Goal: Transaction & Acquisition: Purchase product/service

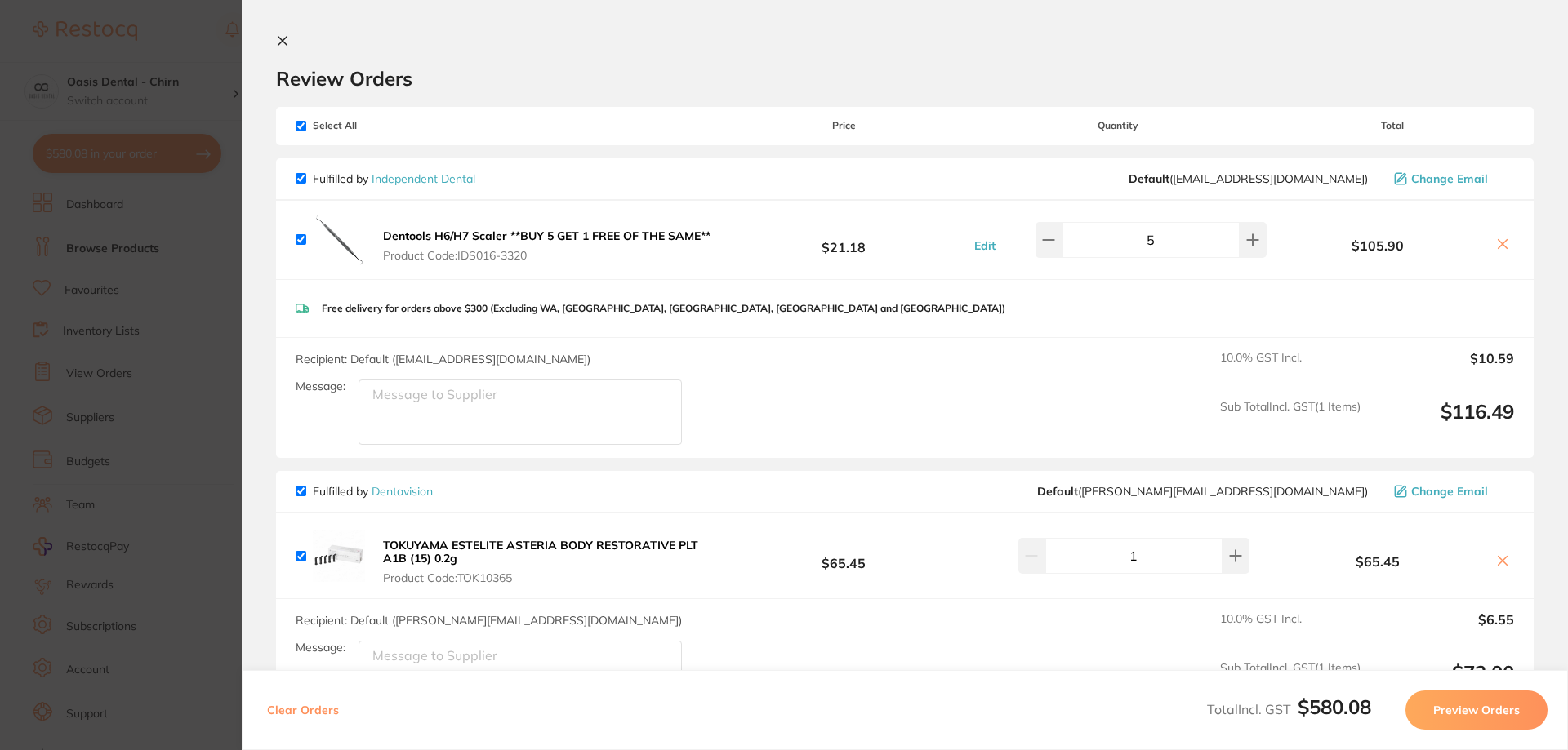
click at [281, 43] on icon at bounding box center [283, 41] width 9 height 9
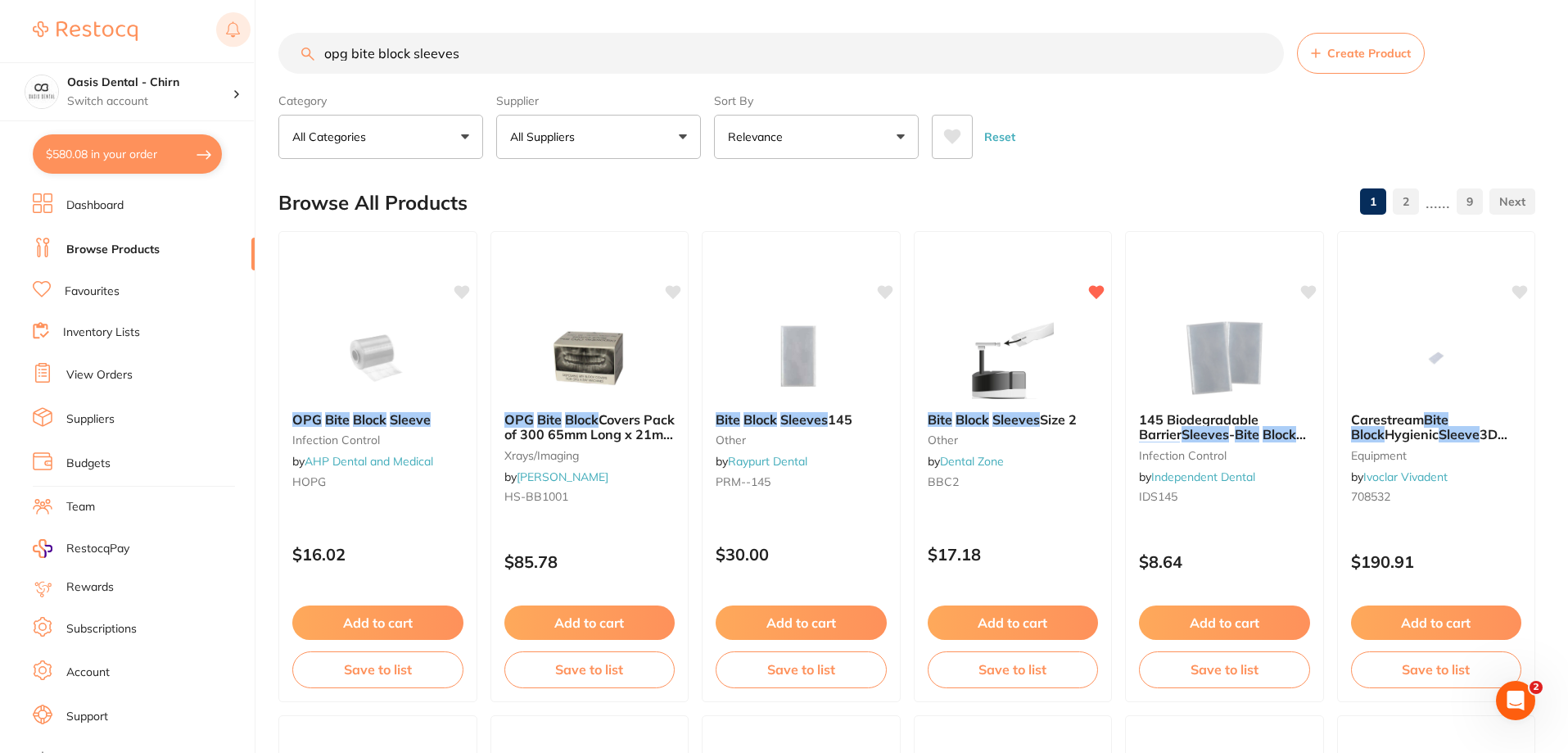
drag, startPoint x: 511, startPoint y: 52, endPoint x: 235, endPoint y: 43, distance: 276.1
click at [244, 49] on div "$580.08 Oasis Dental - Chirn Switch account Oasis Dental - Chirn $580.08 in you…" at bounding box center [784, 376] width 1568 height 753
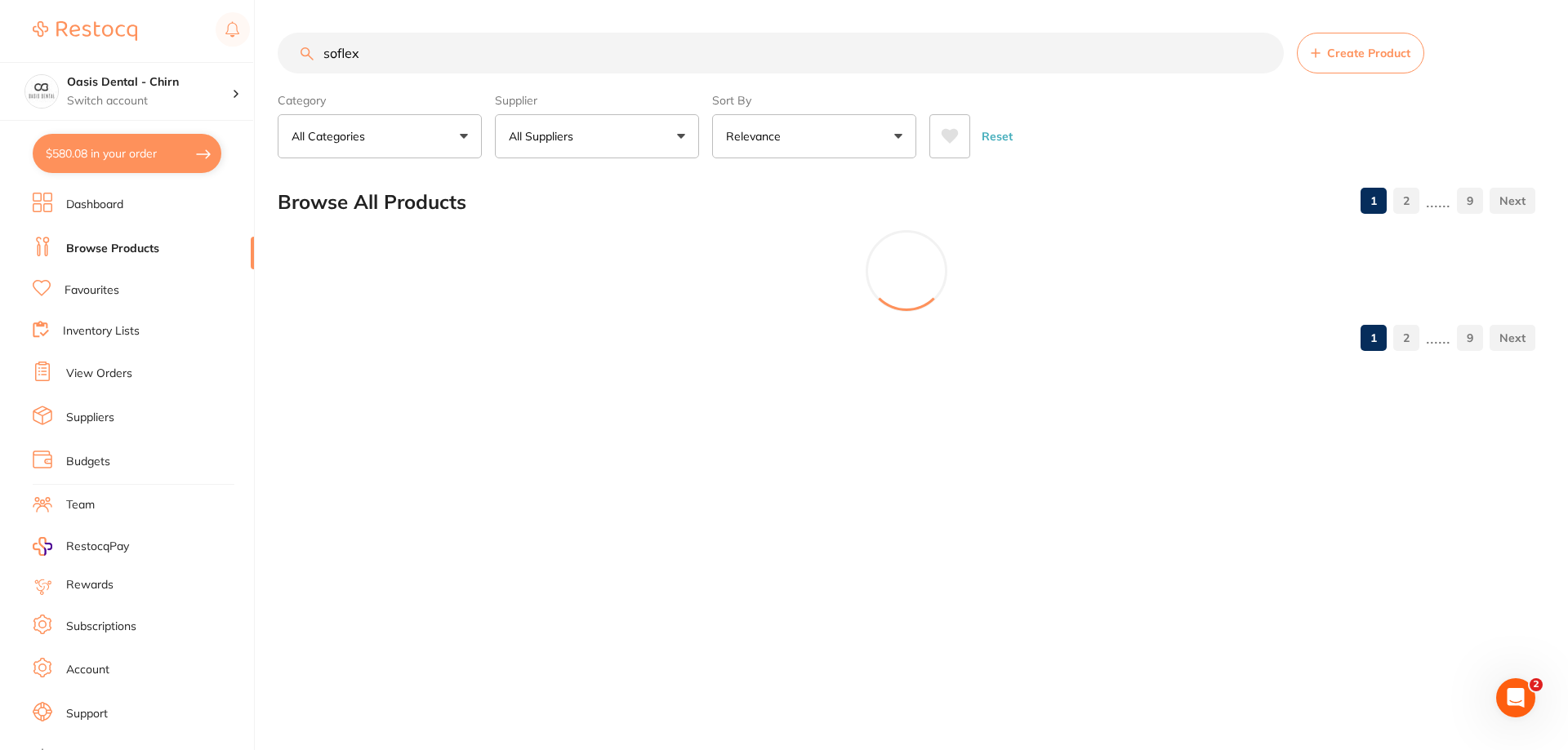
type input "soflex"
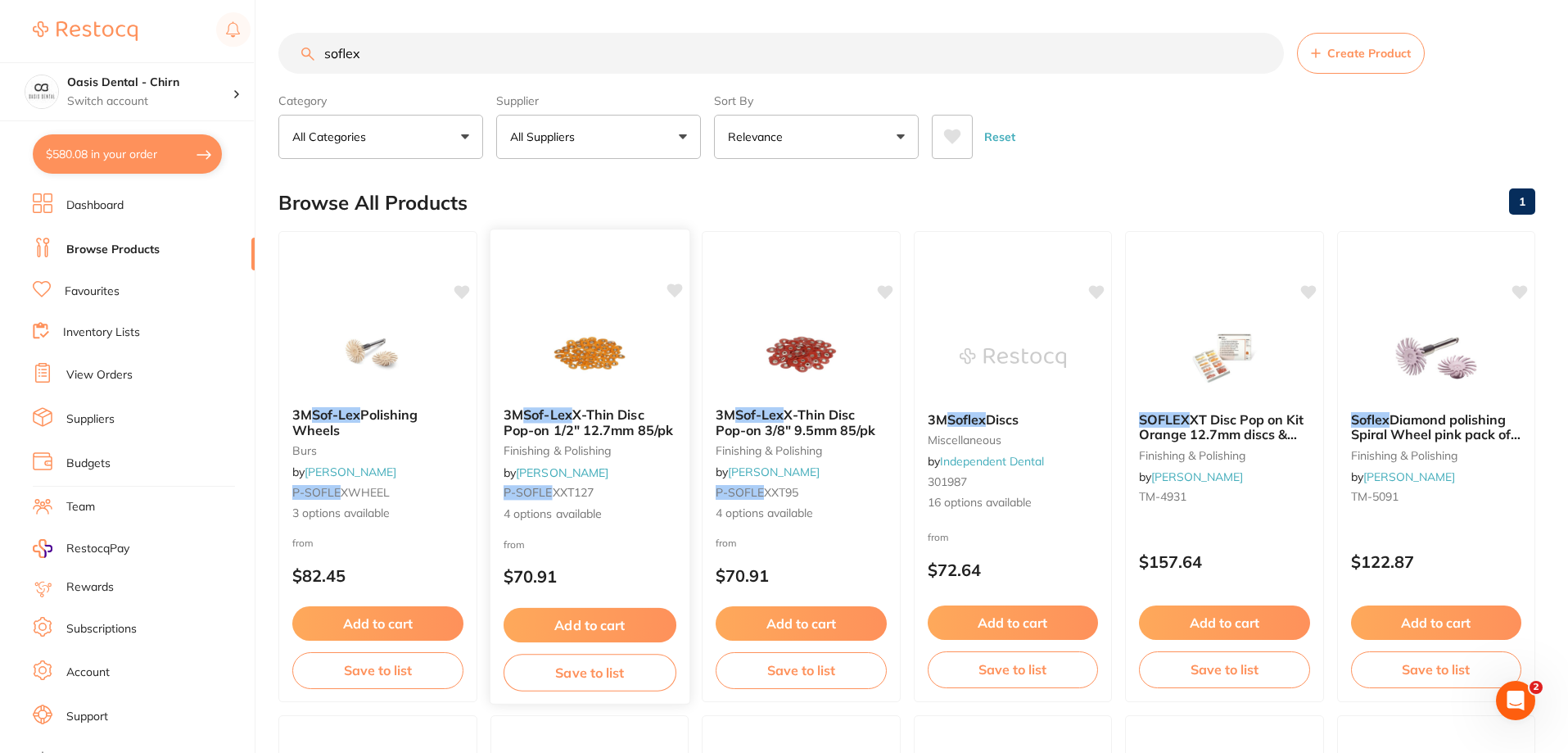
click at [611, 343] on img at bounding box center [589, 352] width 108 height 82
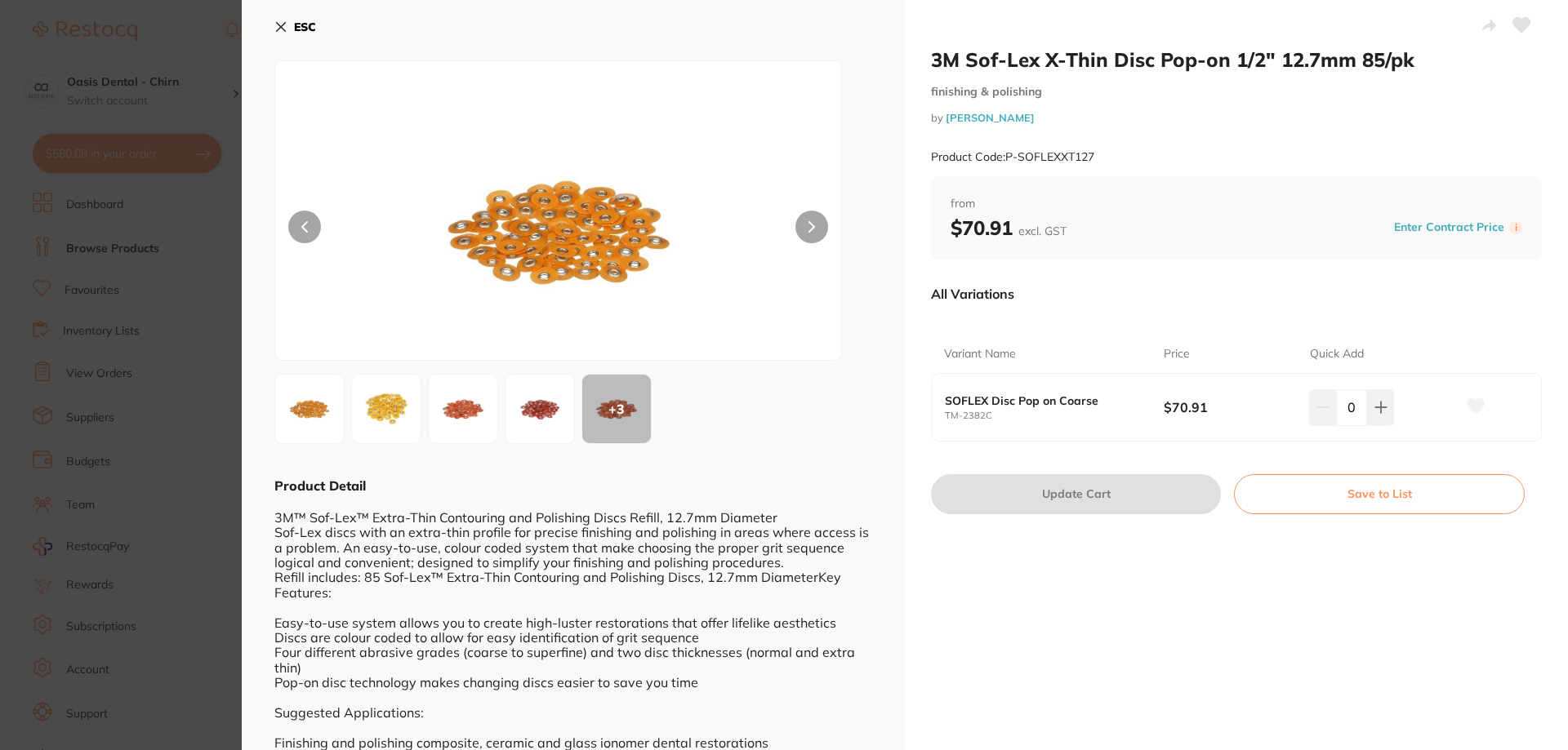
click at [277, 24] on icon at bounding box center [282, 27] width 9 height 9
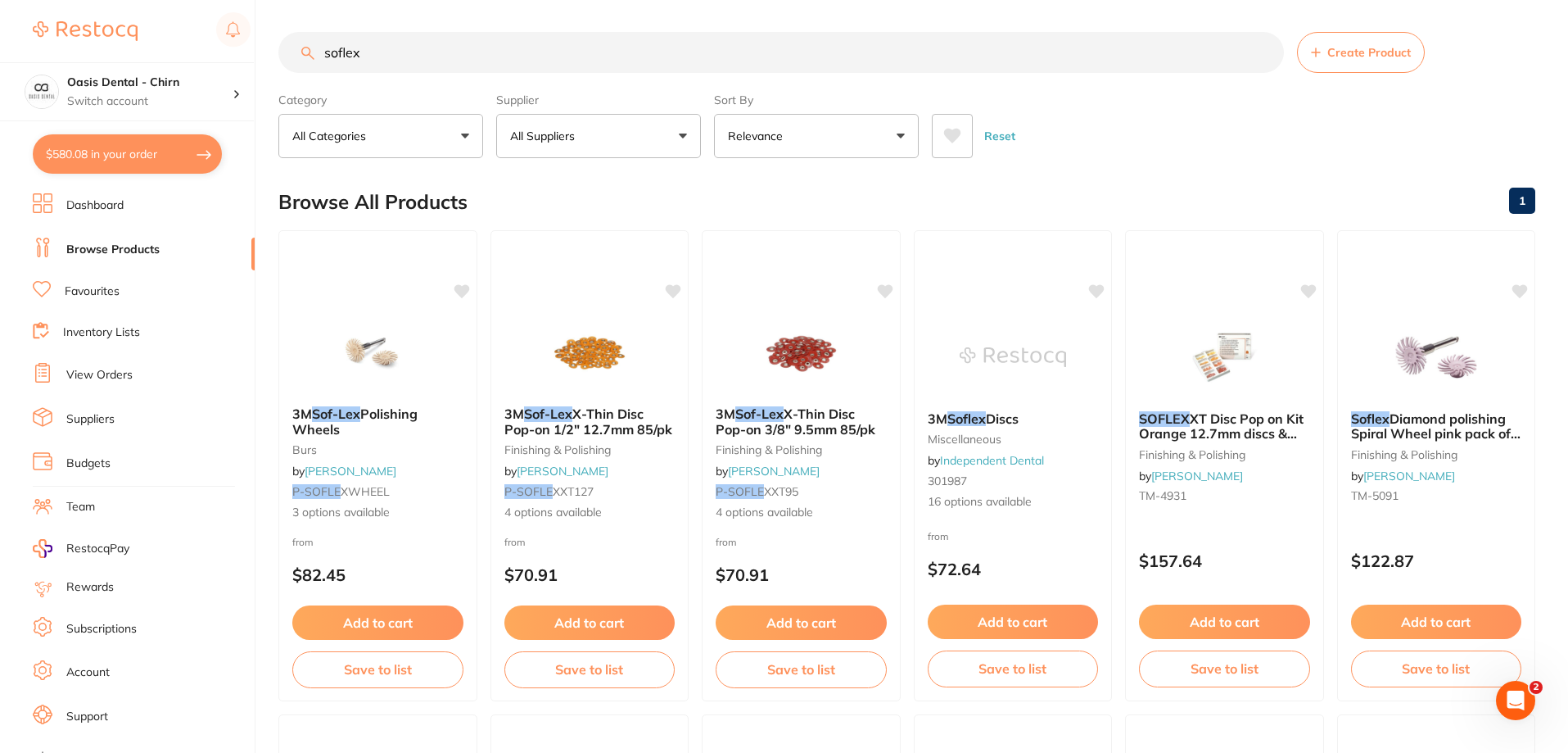
click at [645, 146] on button "All Suppliers" at bounding box center [598, 136] width 205 height 44
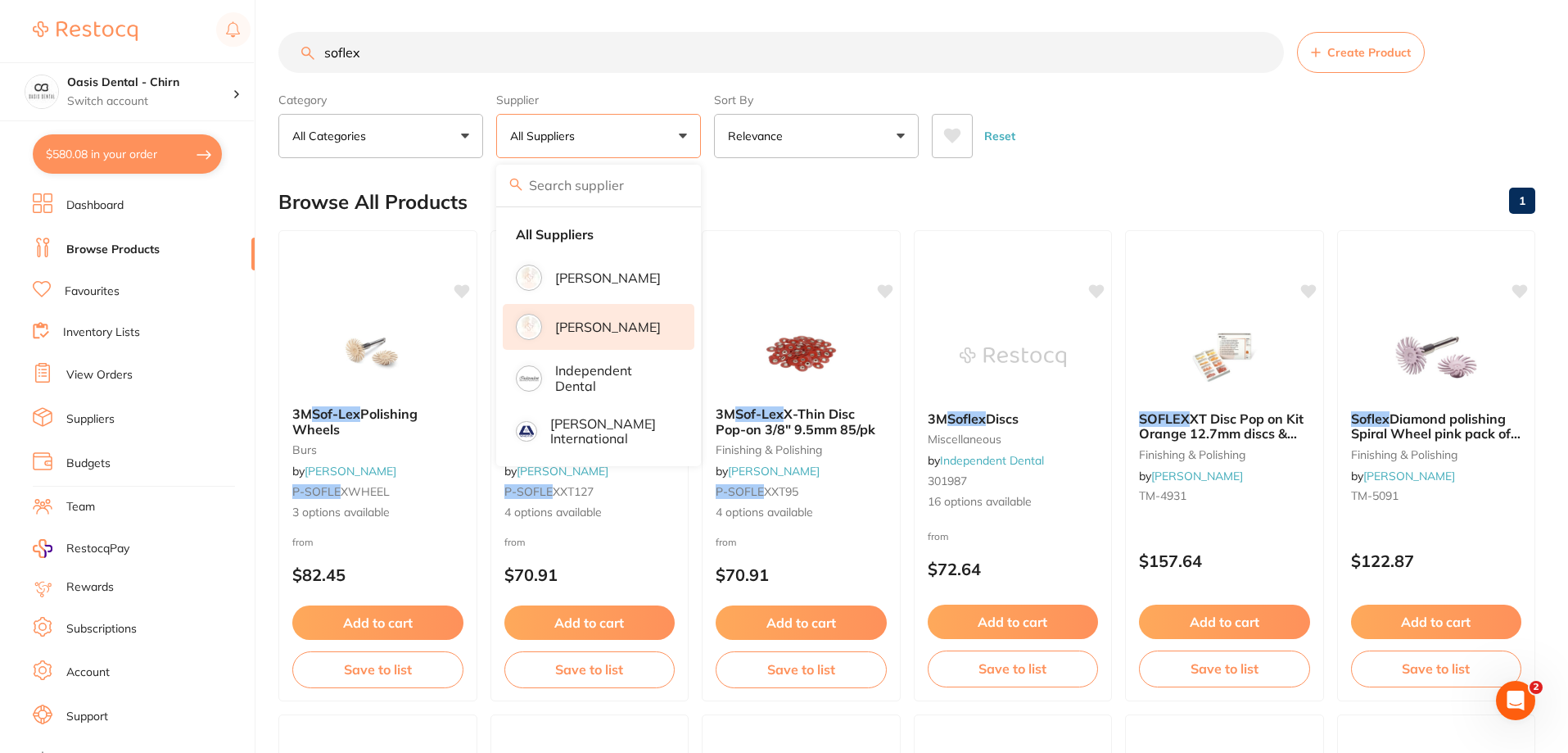
click at [623, 334] on p "[PERSON_NAME]" at bounding box center [608, 327] width 106 height 15
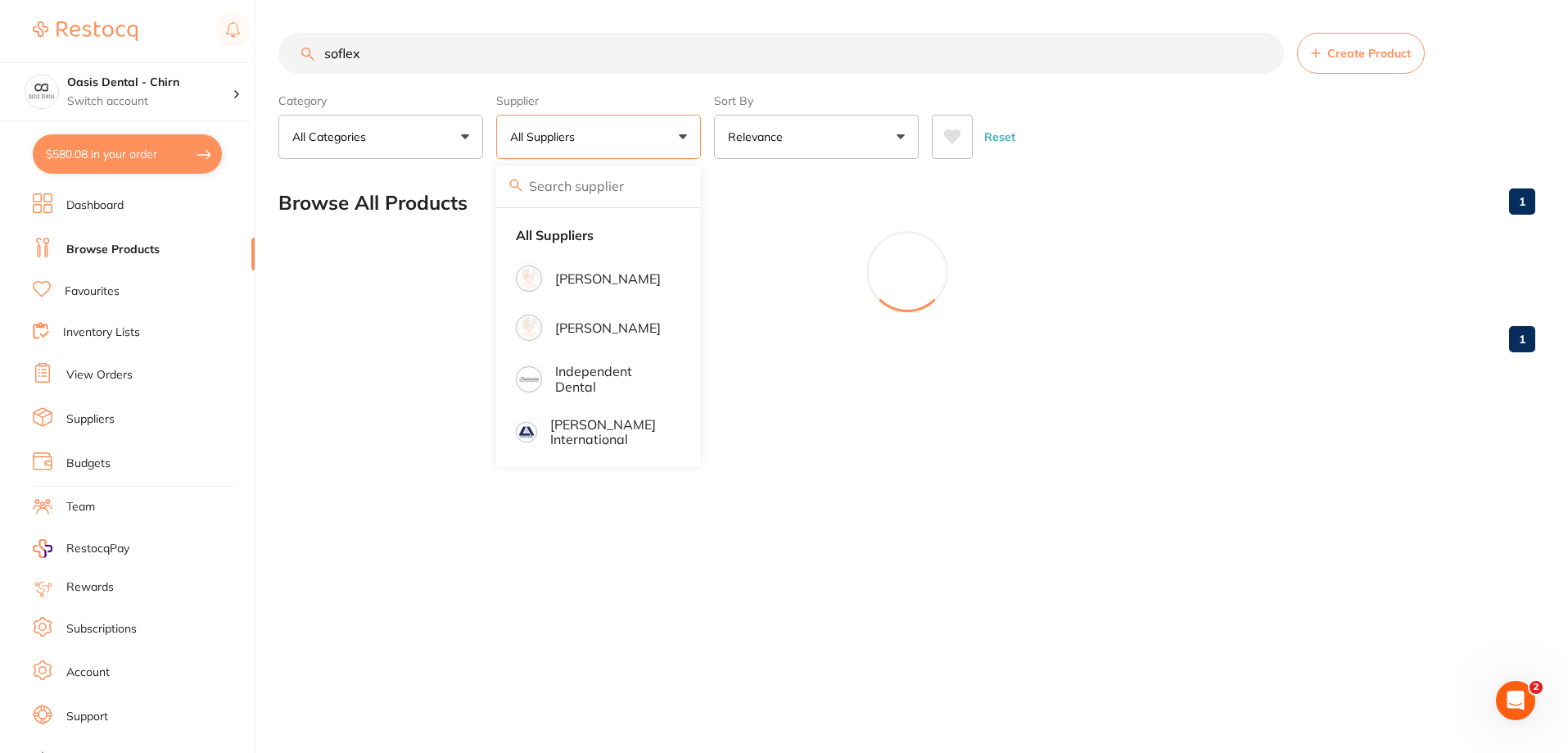
scroll to position [0, 0]
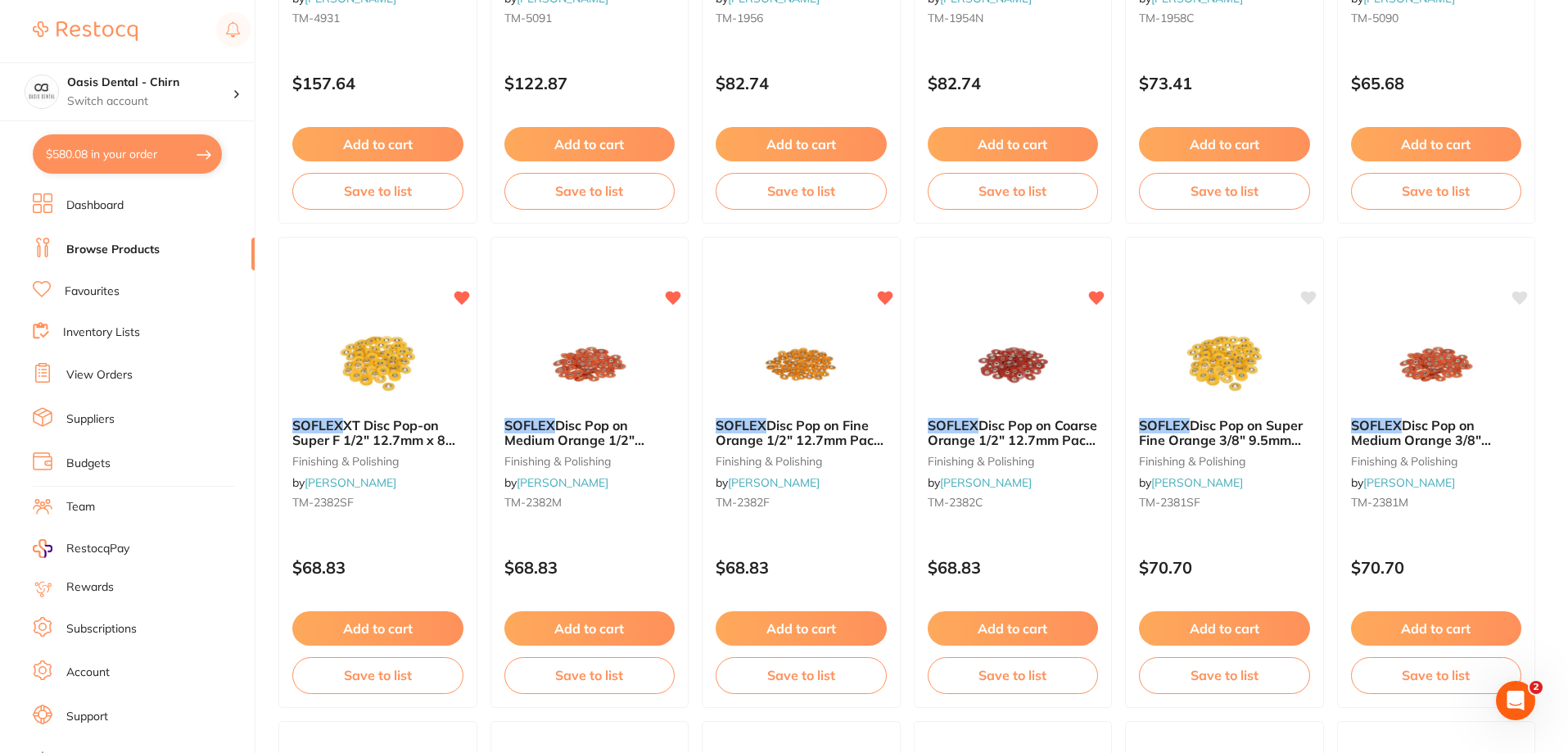
scroll to position [656, 0]
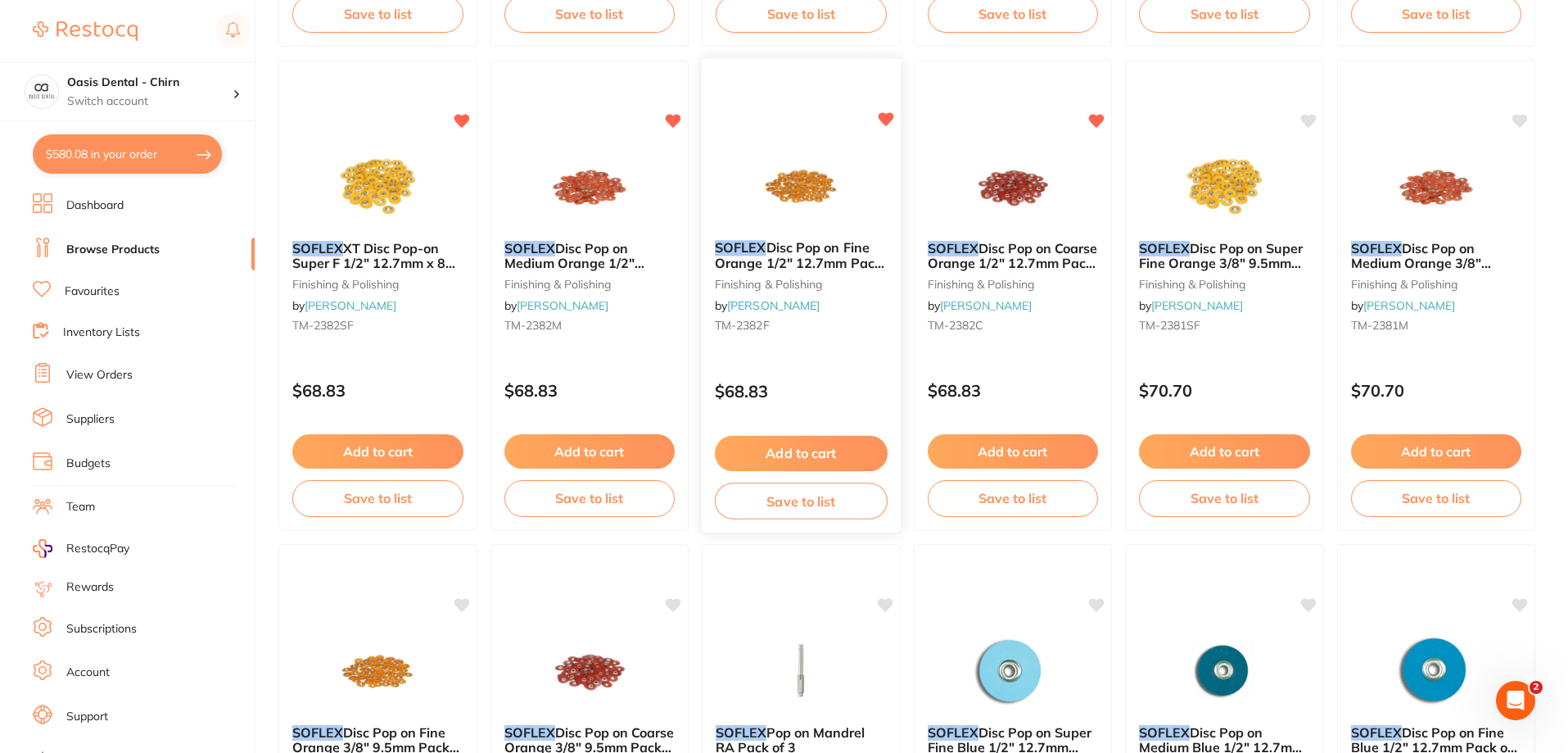
click at [825, 185] on img at bounding box center [801, 185] width 108 height 82
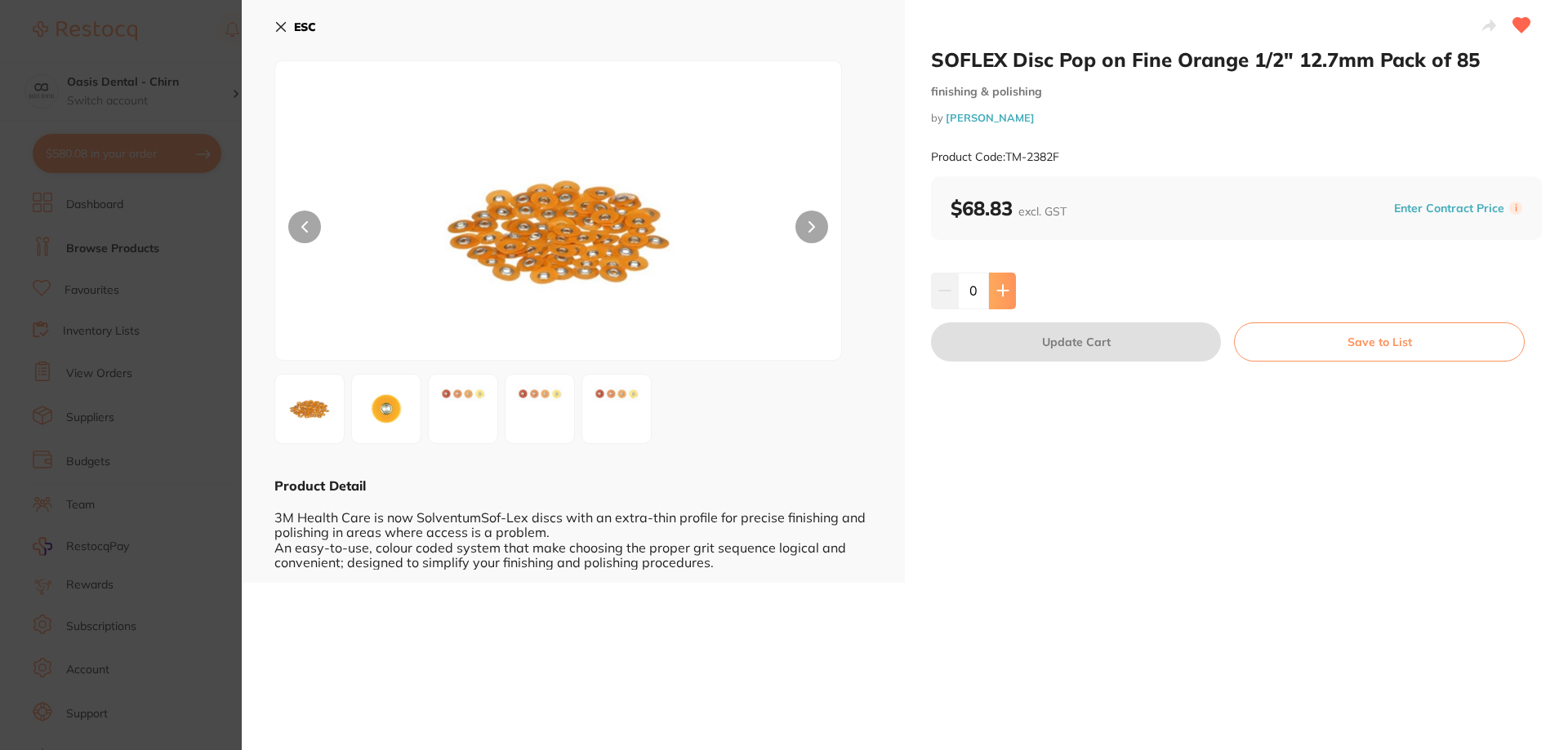
click at [1008, 298] on button at bounding box center [1002, 290] width 27 height 35
type input "1"
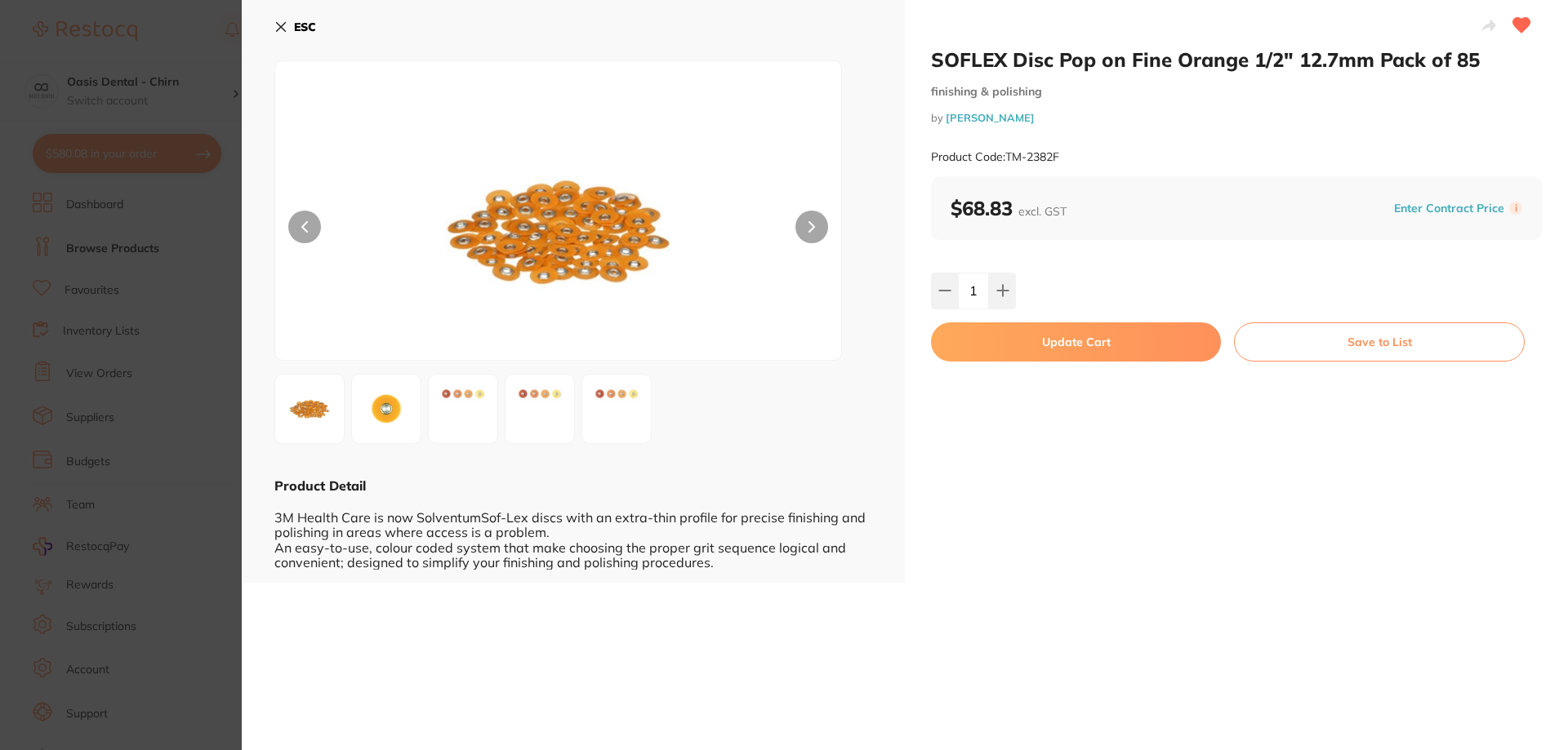
click at [1060, 345] on button "Update Cart" at bounding box center [1075, 342] width 290 height 39
checkbox input "false"
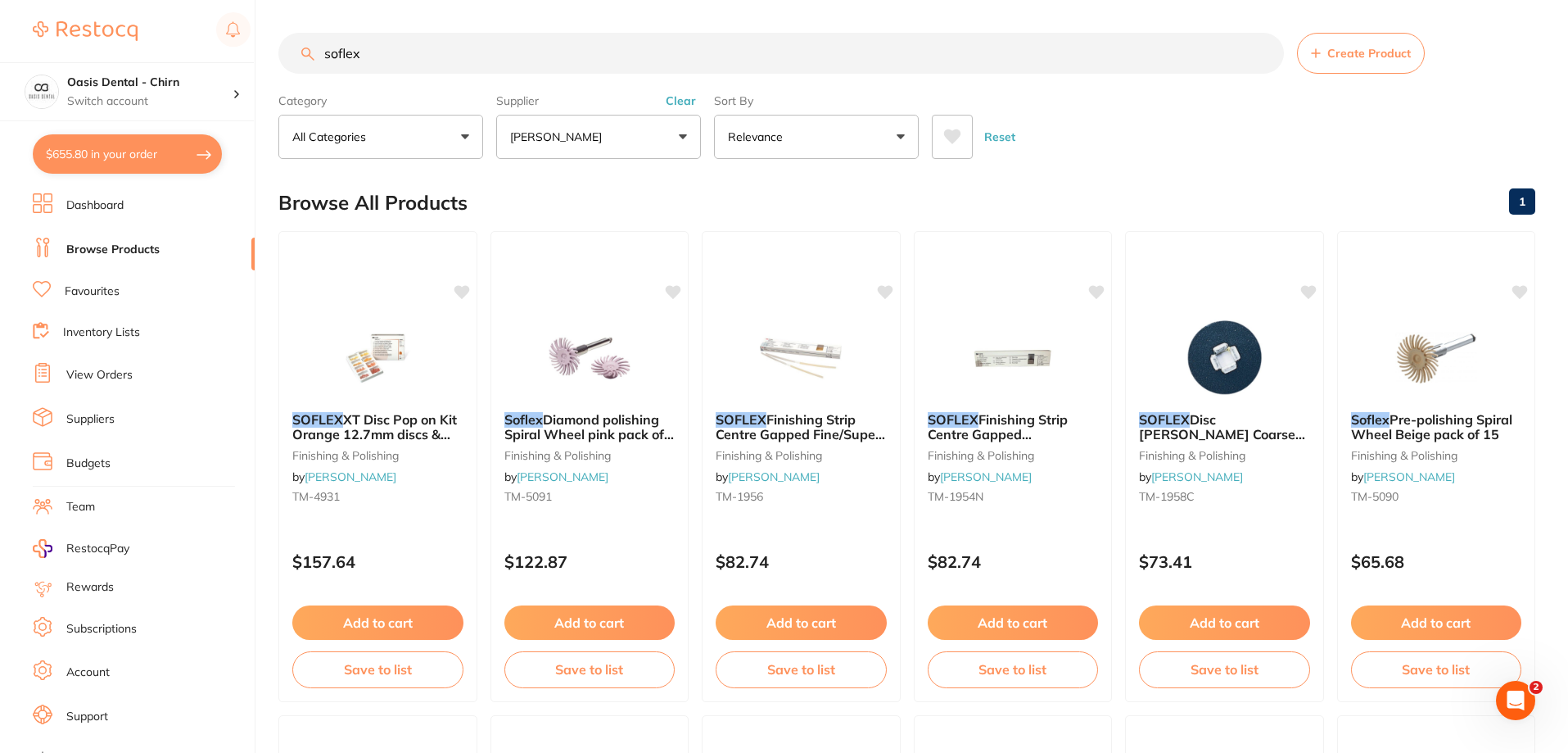
click at [394, 50] on input "soflex" at bounding box center [781, 53] width 1005 height 41
type input "s"
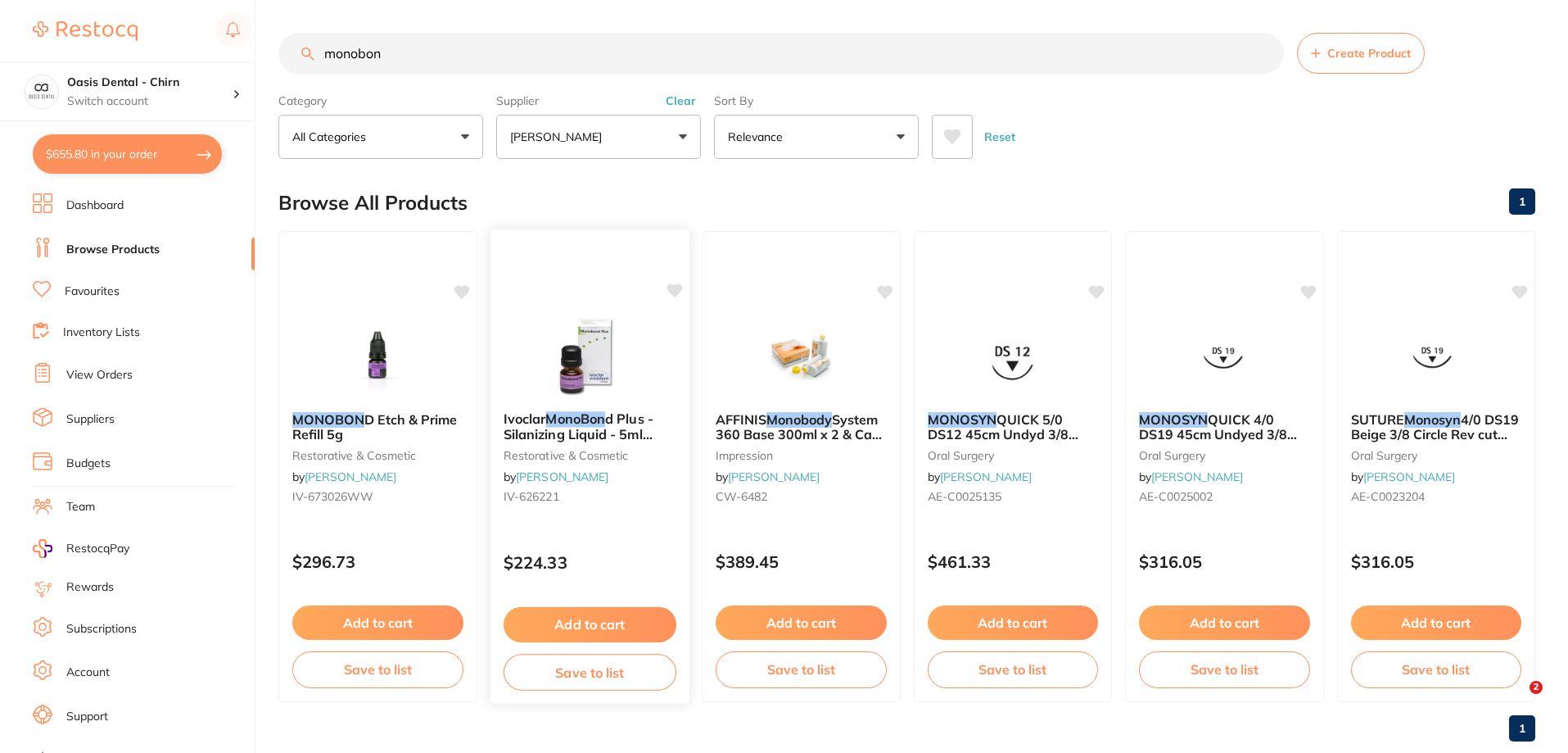
type input "monobon"
click at [593, 337] on img at bounding box center [589, 357] width 108 height 82
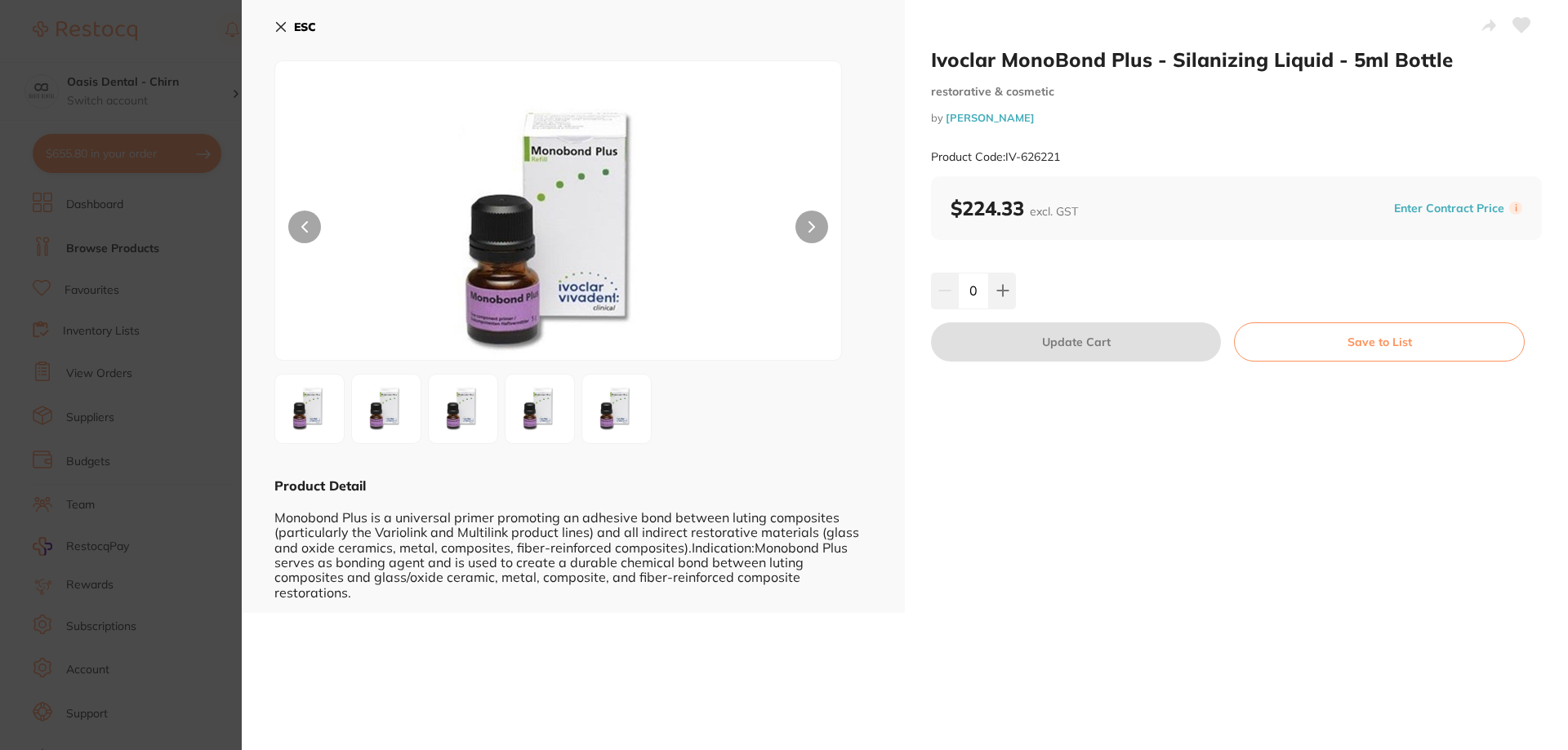
click at [1519, 24] on icon at bounding box center [1521, 25] width 17 height 15
click at [1001, 295] on icon at bounding box center [1001, 290] width 10 height 10
type input "1"
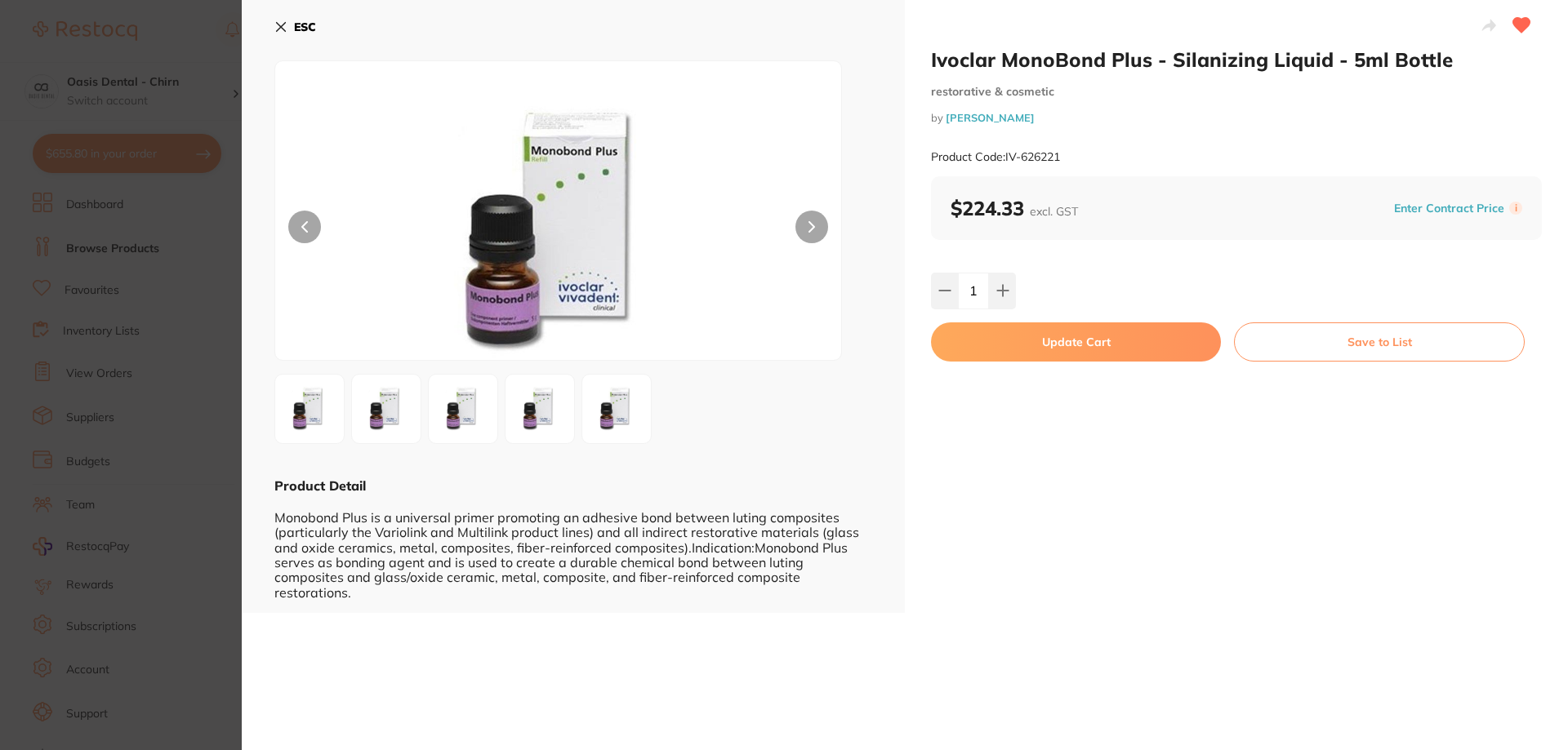
click at [1039, 343] on button "Update Cart" at bounding box center [1075, 342] width 290 height 39
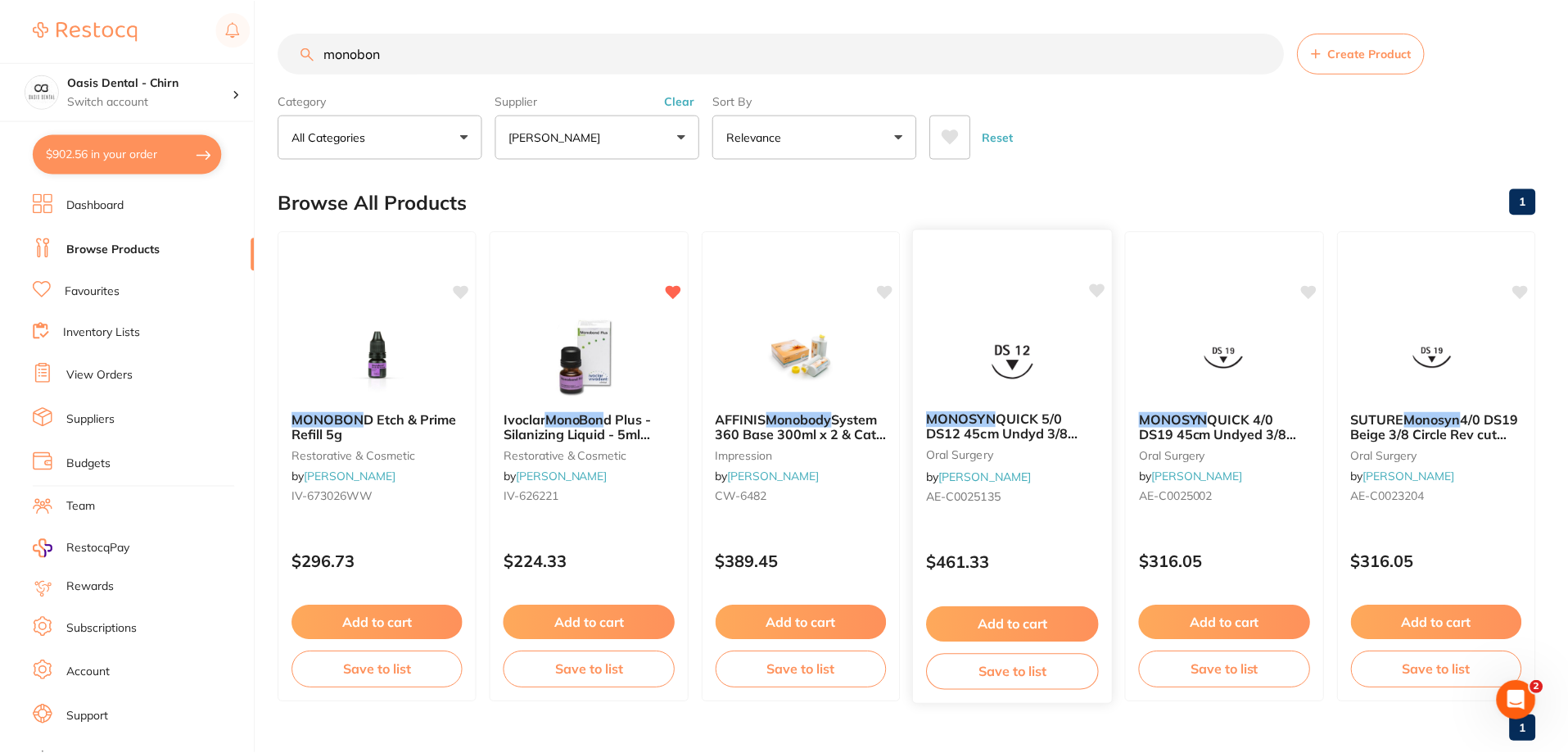
scroll to position [3, 0]
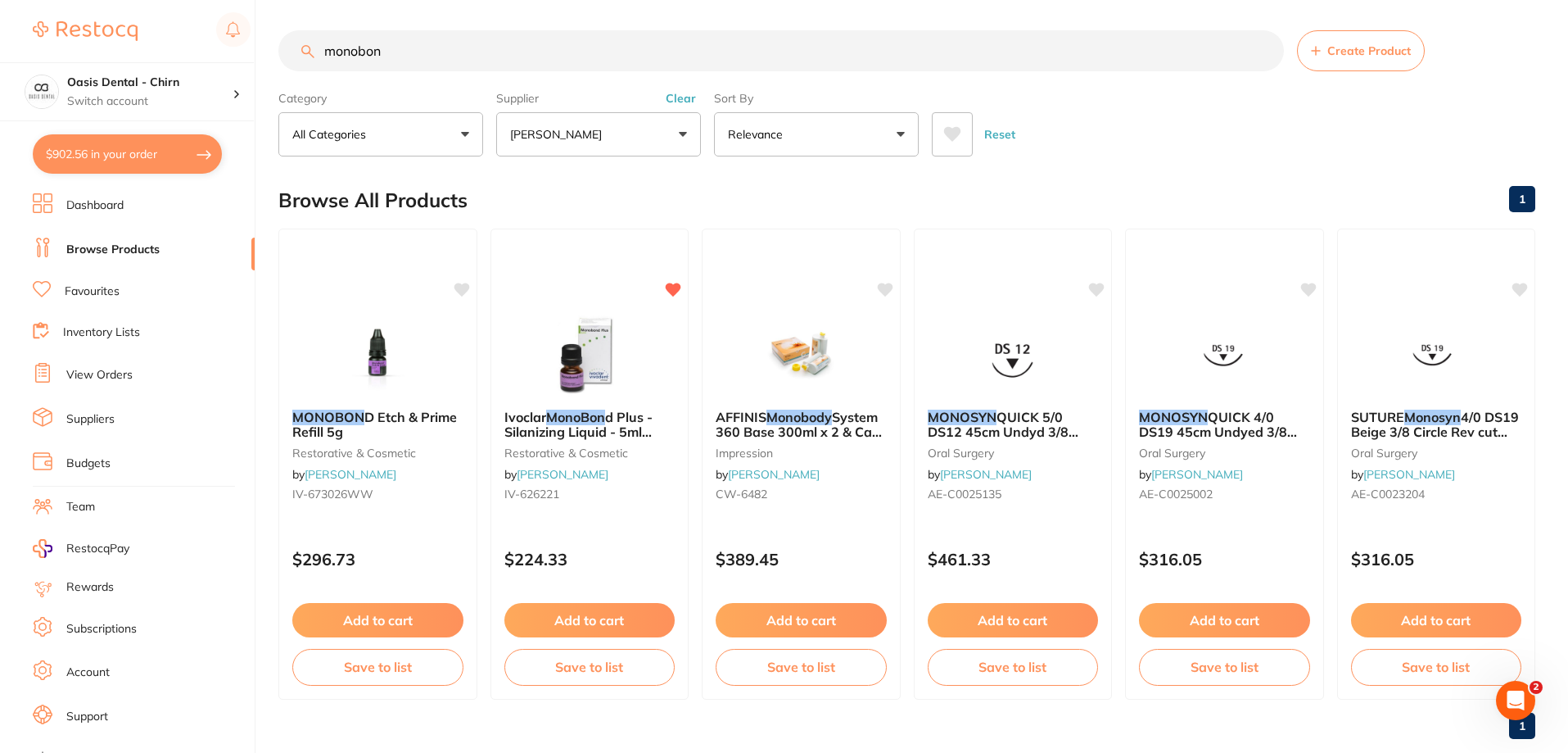
click at [180, 154] on button "$902.56 in your order" at bounding box center [127, 154] width 189 height 39
checkbox input "true"
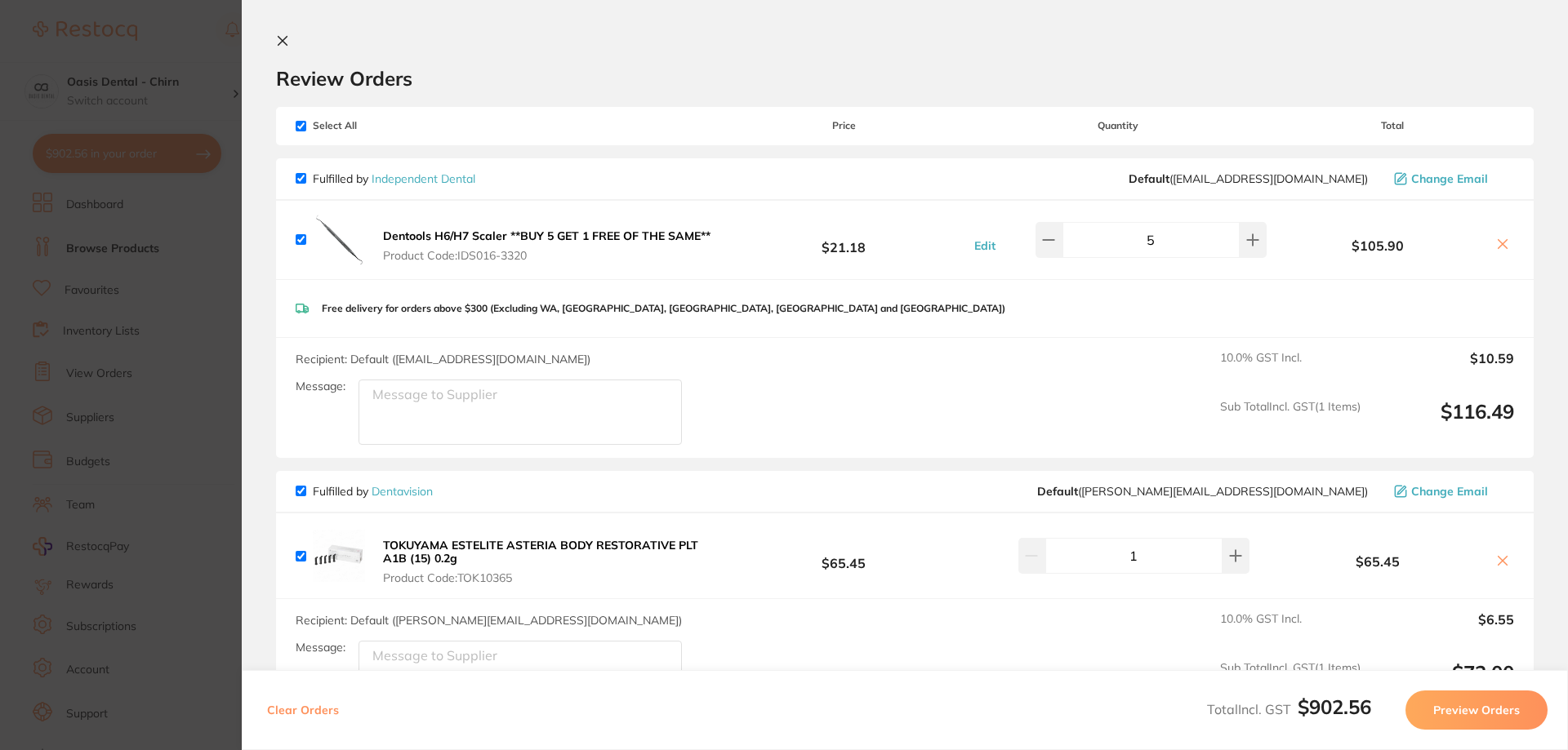
scroll to position [326, 0]
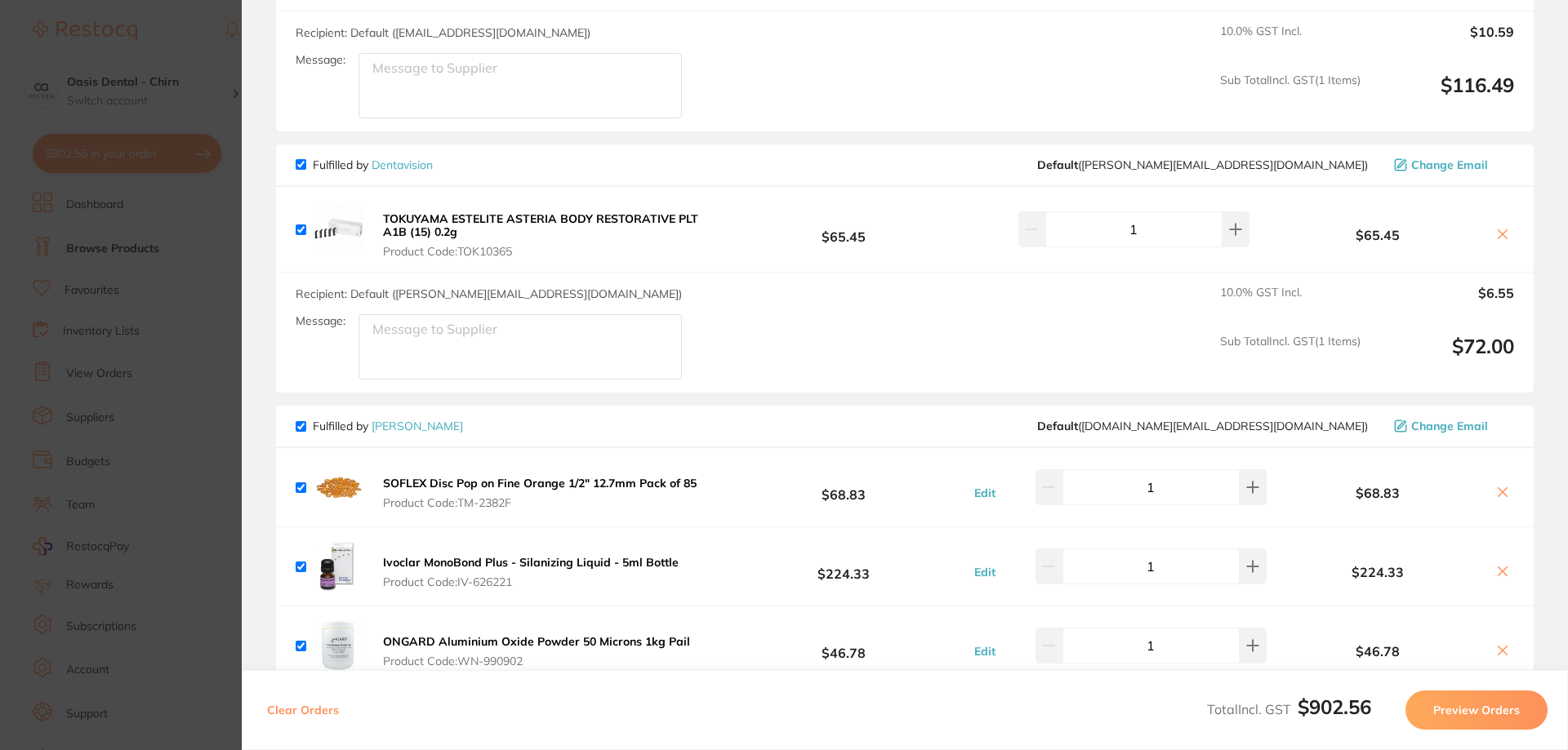
click at [1488, 715] on button "Preview Orders" at bounding box center [1477, 710] width 142 height 39
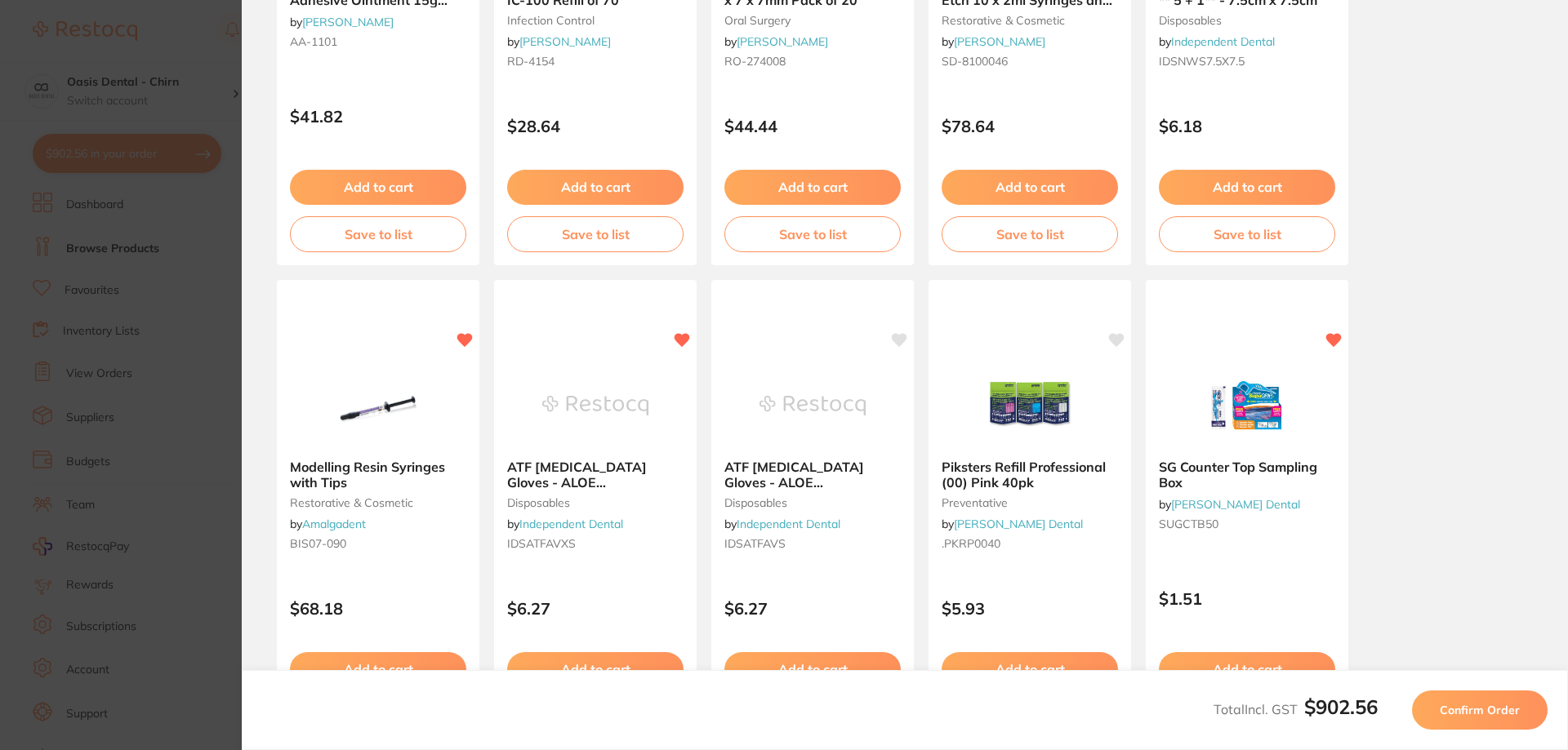
scroll to position [456, 0]
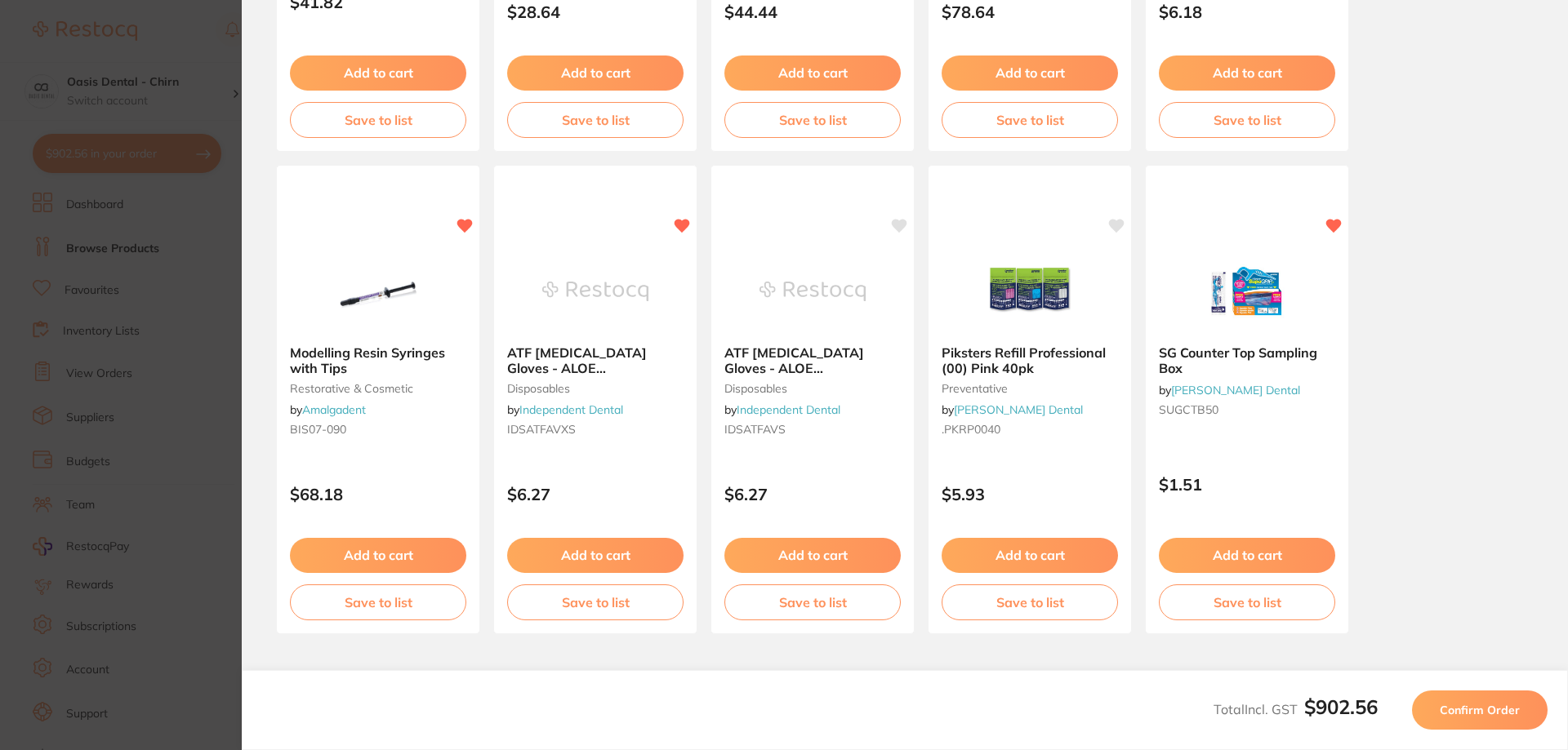
click at [1496, 704] on span "Confirm Order" at bounding box center [1479, 710] width 80 height 15
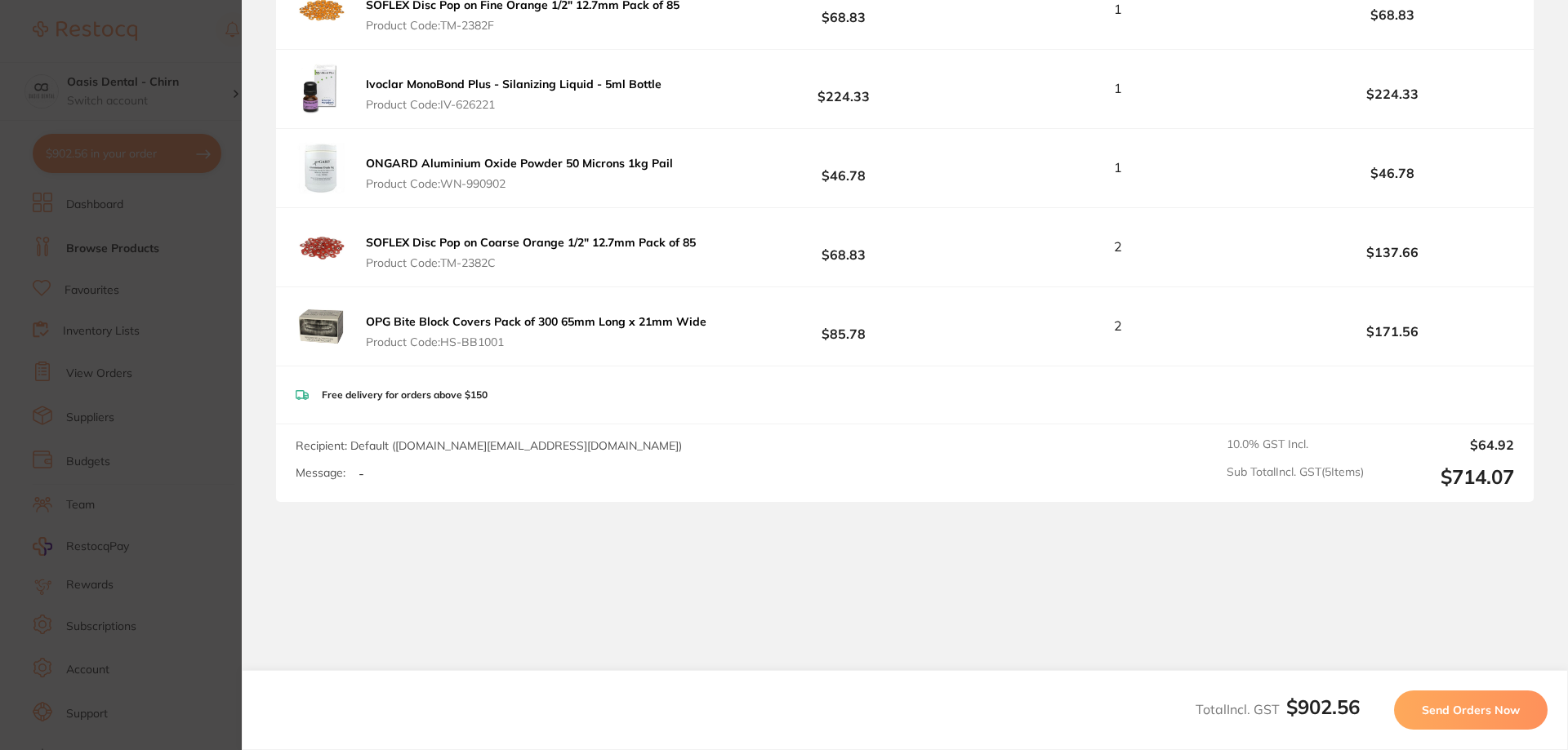
scroll to position [868, 0]
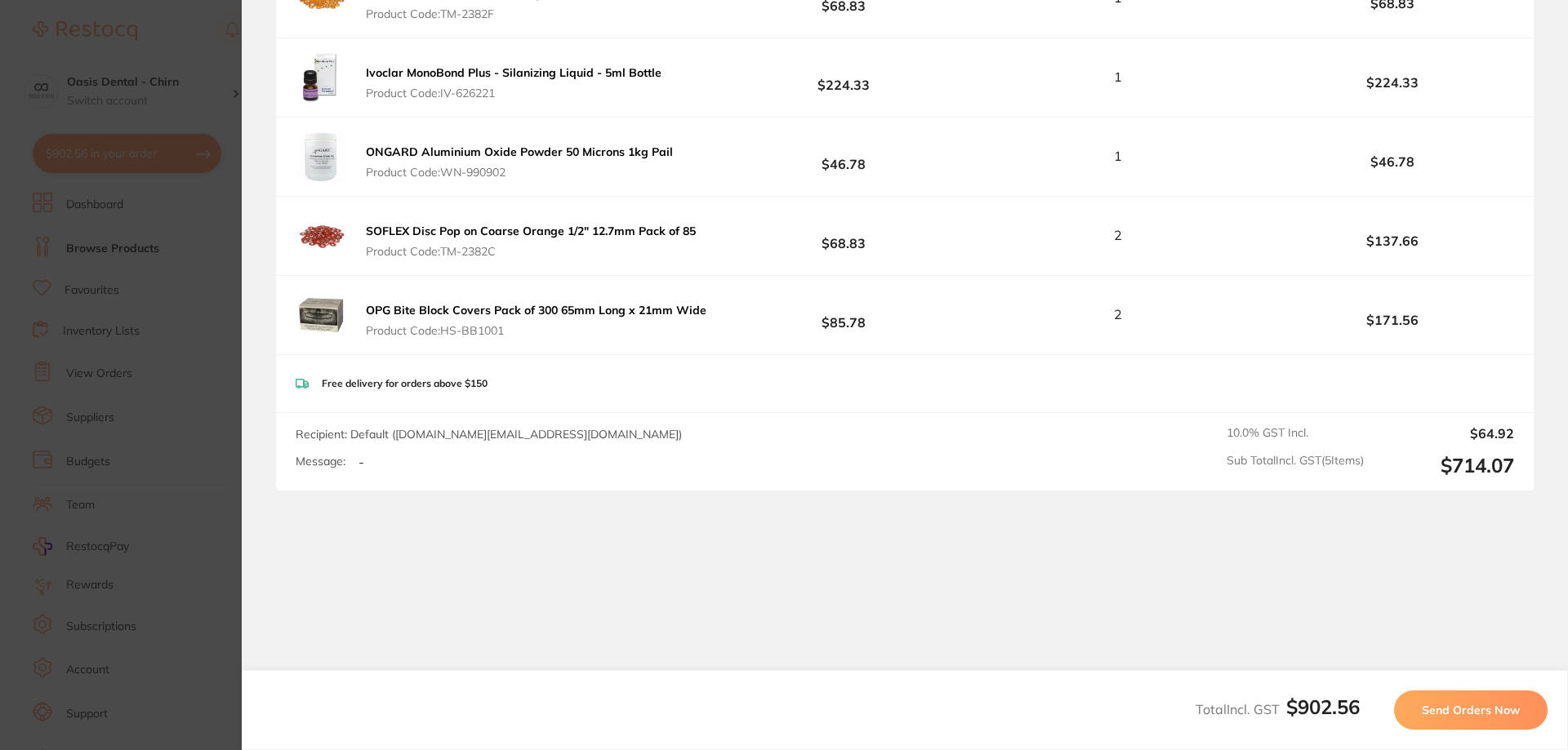
click at [1479, 703] on span "Send Orders Now" at bounding box center [1470, 710] width 98 height 15
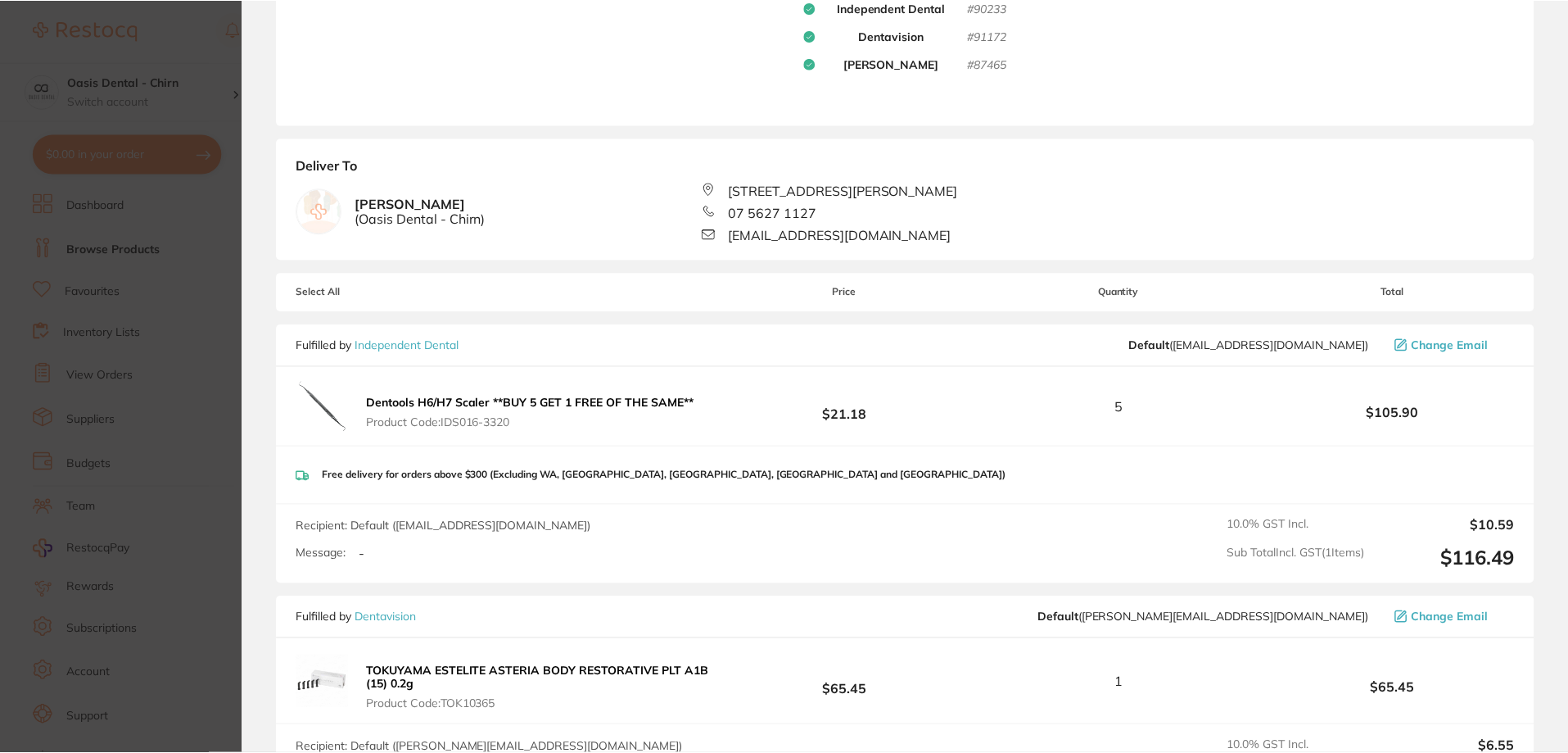
scroll to position [0, 0]
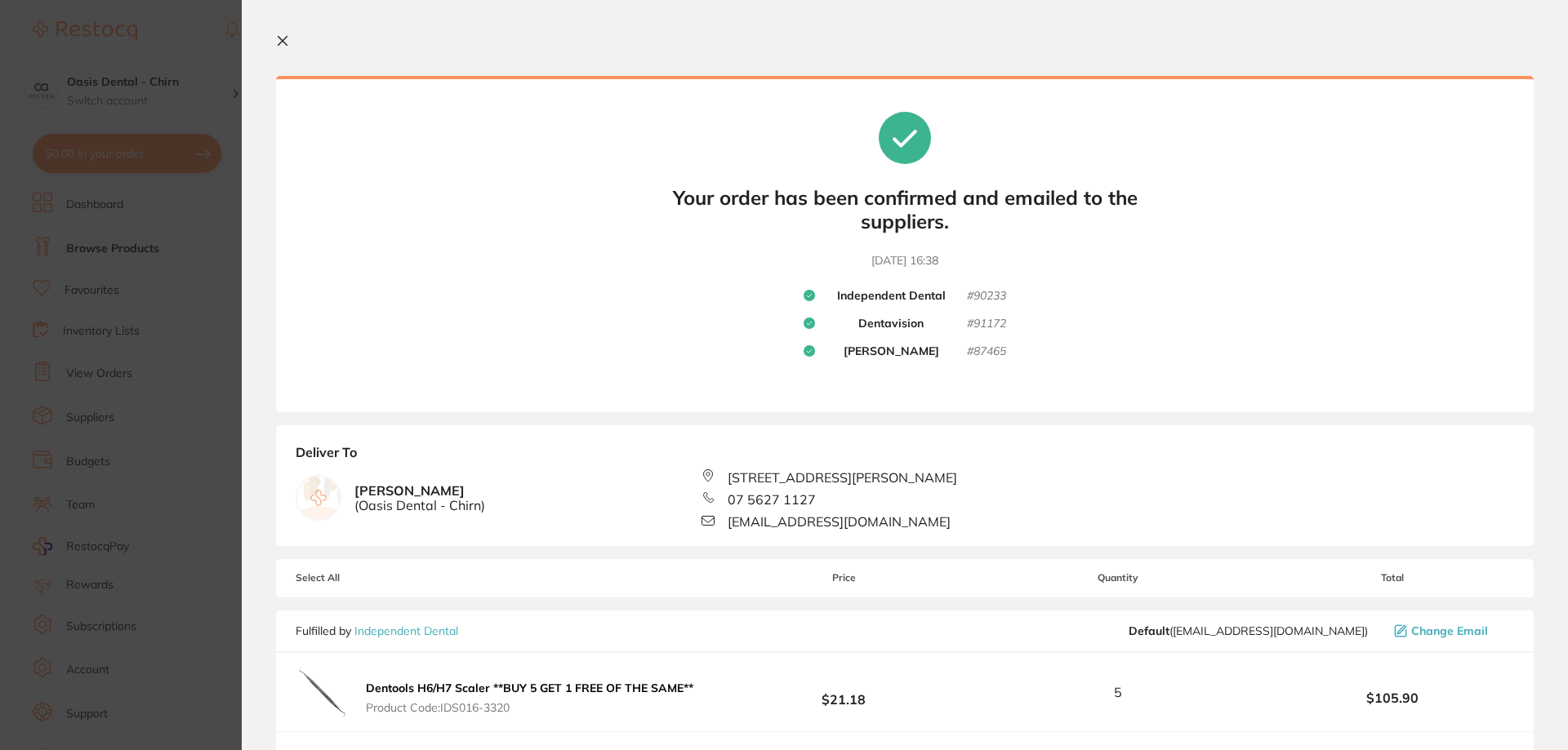
click at [285, 37] on icon at bounding box center [283, 41] width 9 height 9
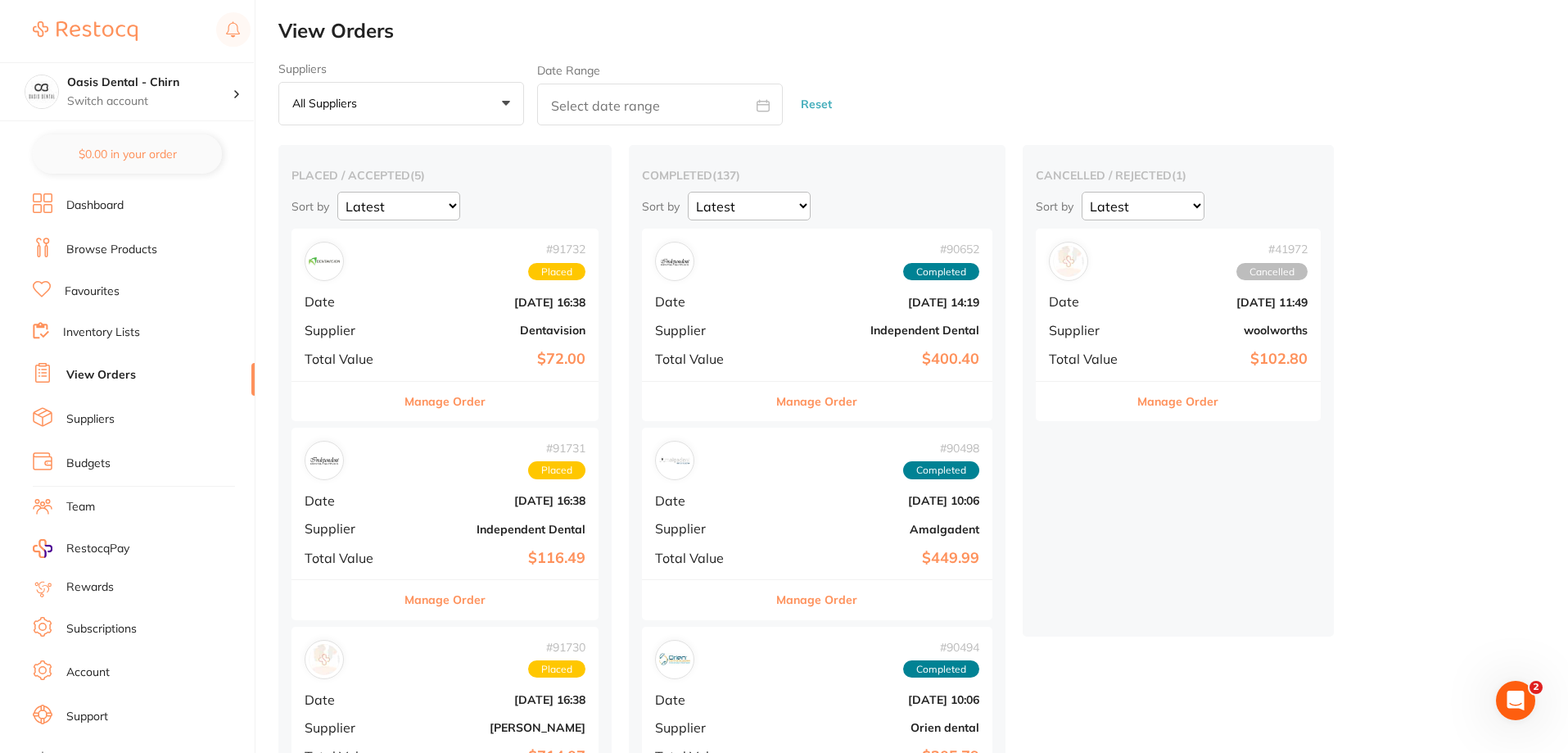
click at [140, 246] on link "Browse Products" at bounding box center [111, 249] width 91 height 16
